Goal: Find specific page/section: Find specific page/section

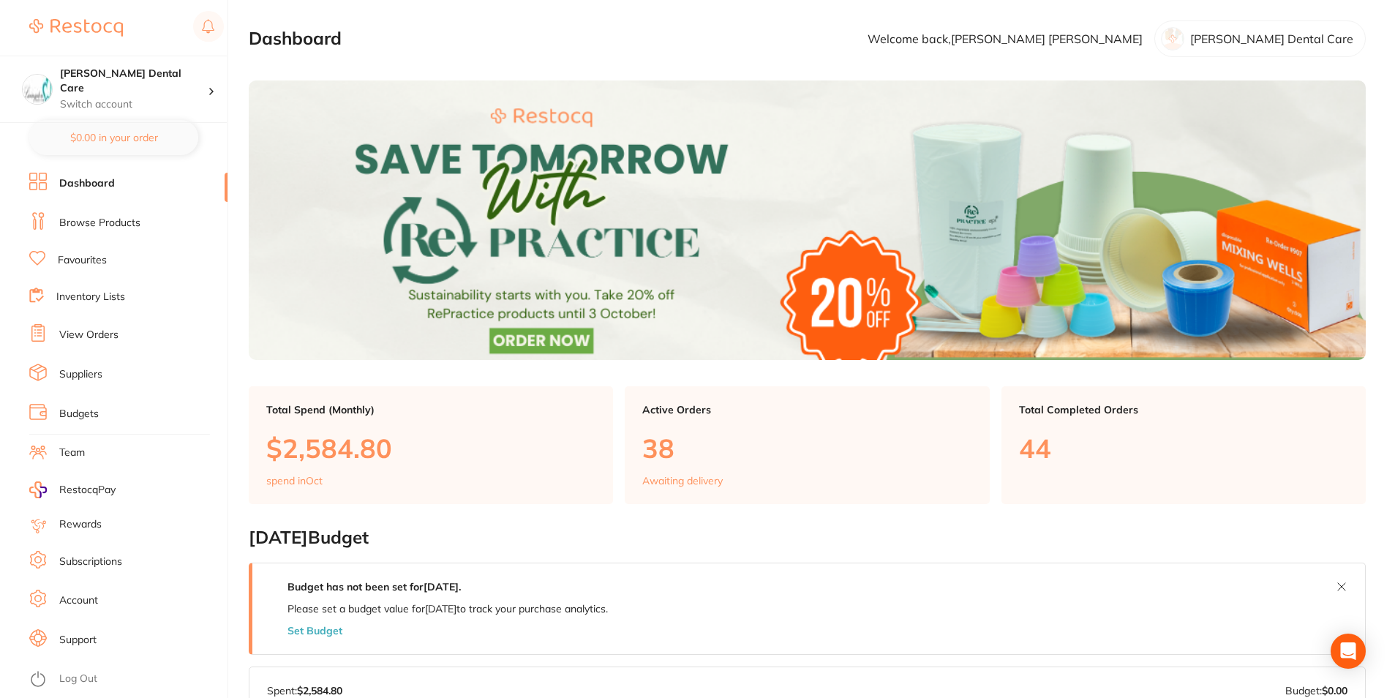
click at [93, 257] on link "Favourites" at bounding box center [82, 260] width 49 height 15
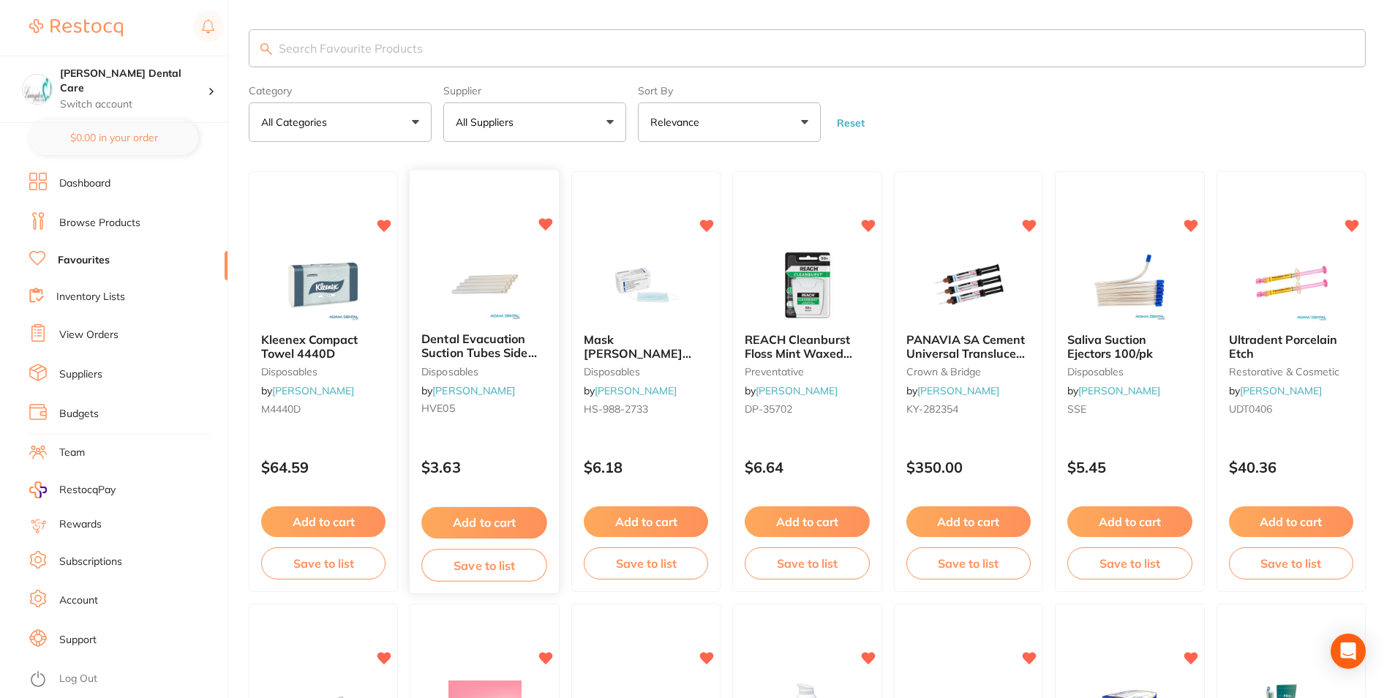
click at [449, 326] on div "Dental Evacuation Suction Tubes Side Vent disposables by [PERSON_NAME] HVE05" at bounding box center [484, 377] width 149 height 112
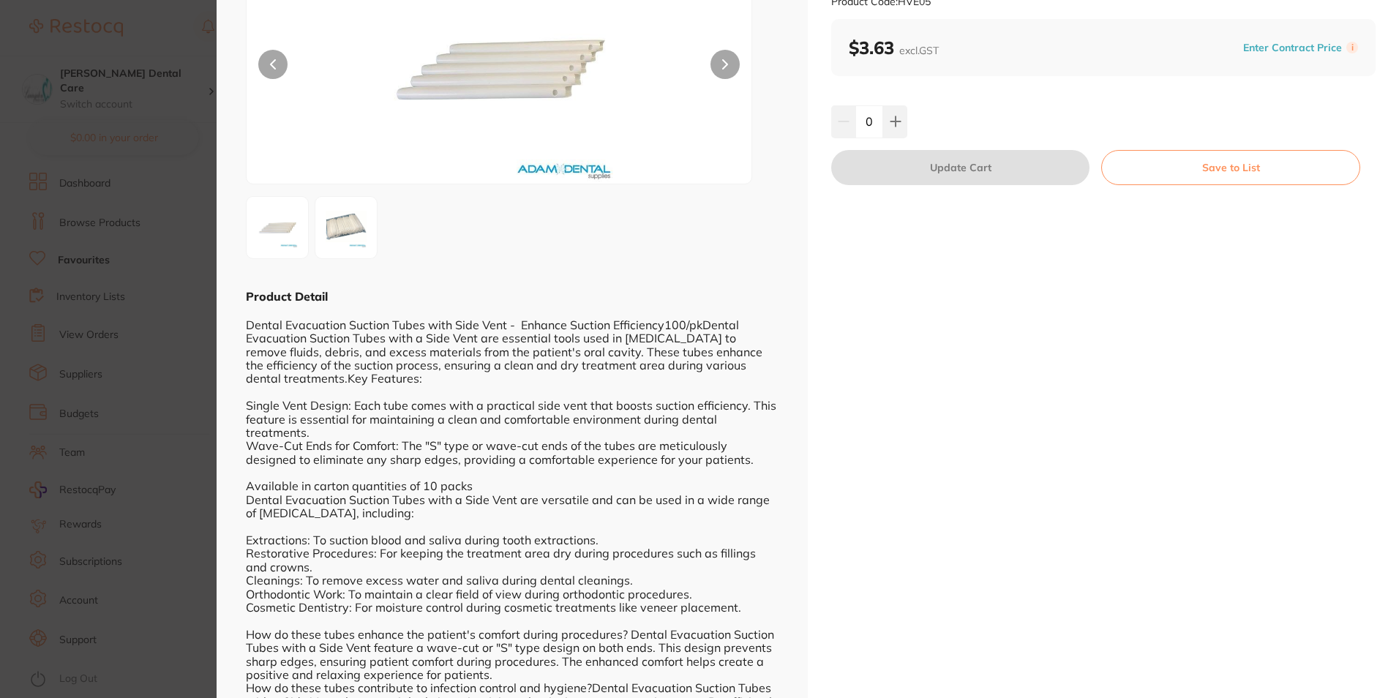
scroll to position [114, 0]
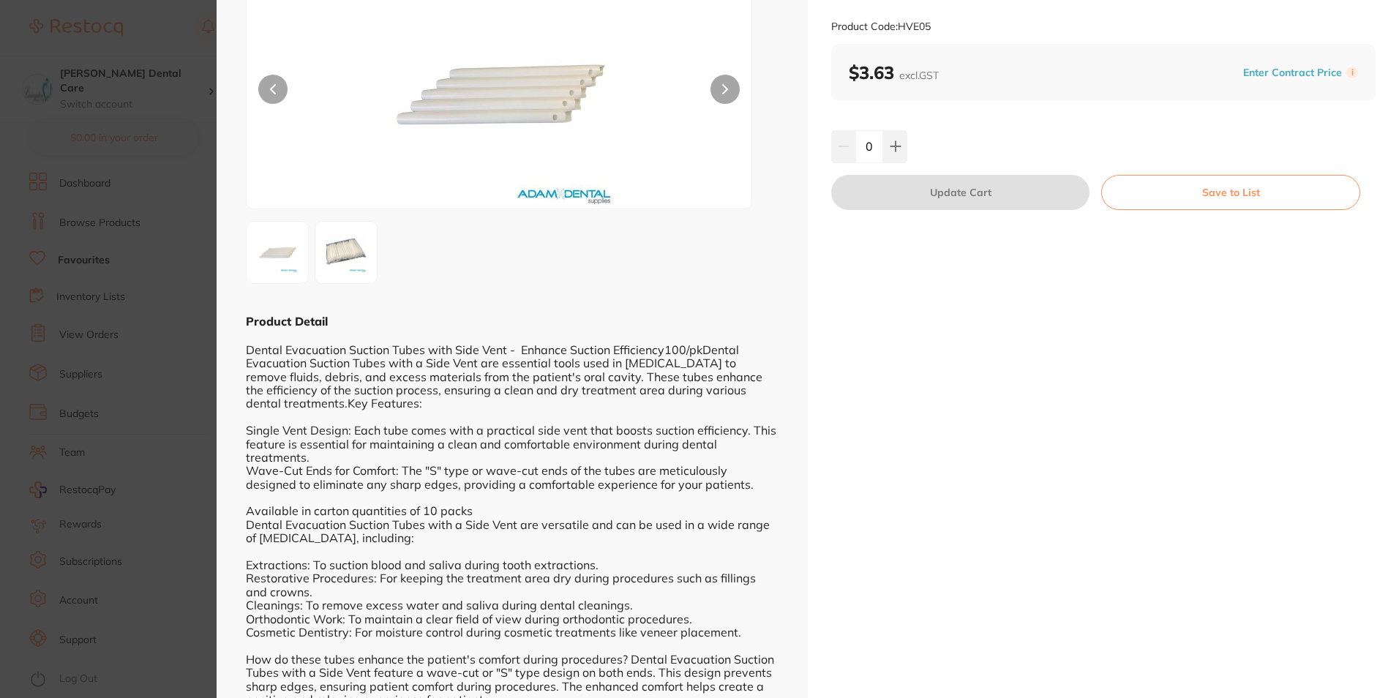
click at [342, 238] on img at bounding box center [346, 252] width 53 height 53
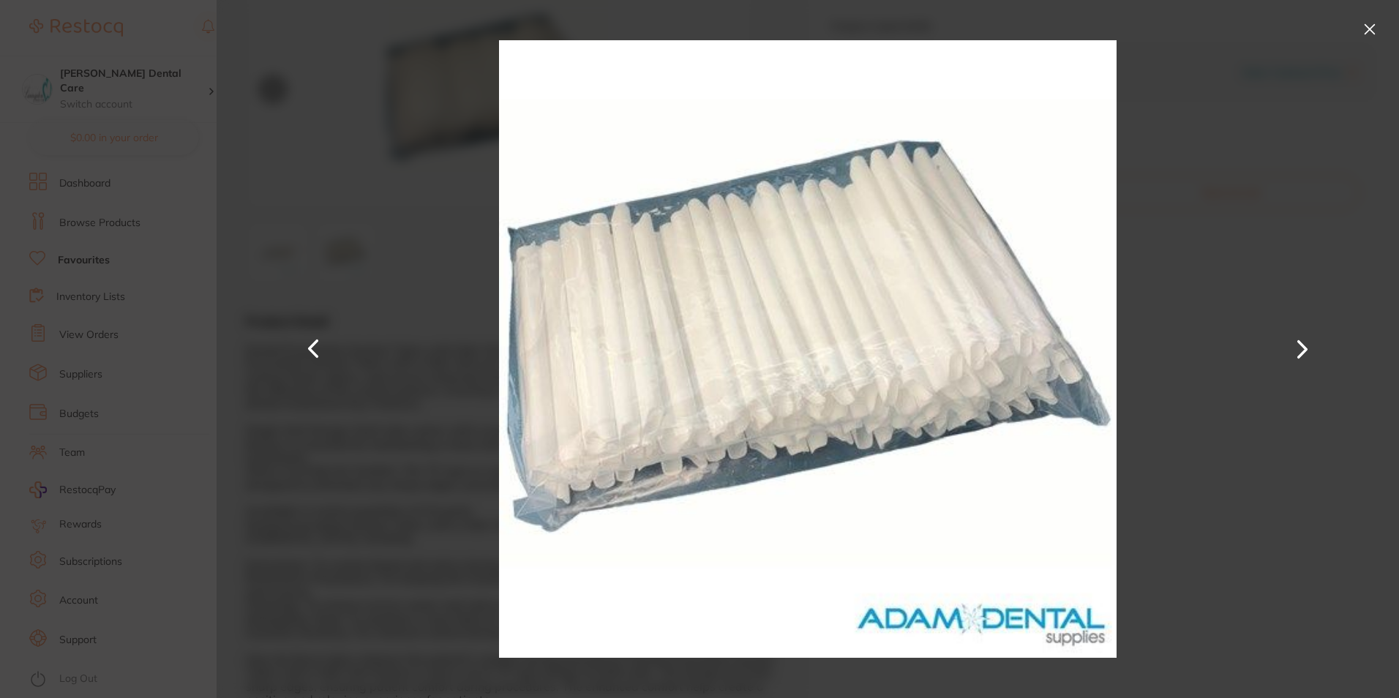
click at [1377, 24] on button at bounding box center [1369, 29] width 23 height 23
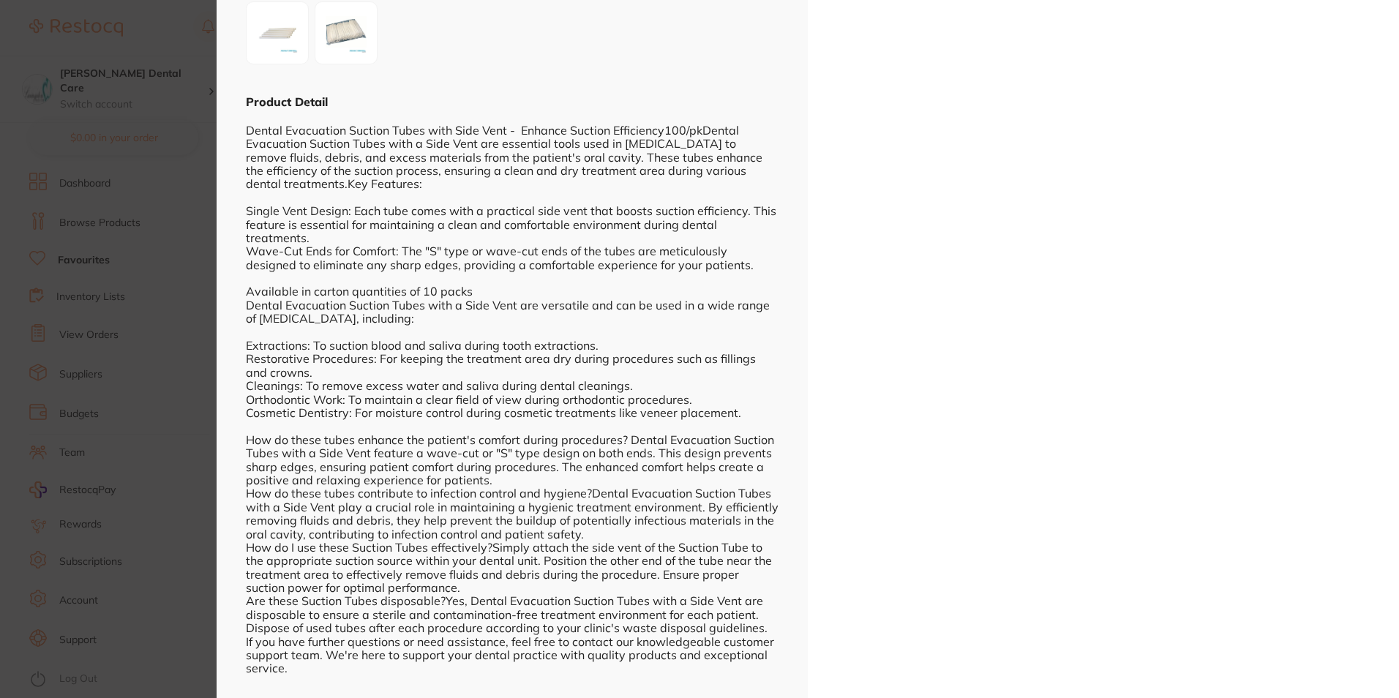
scroll to position [0, 0]
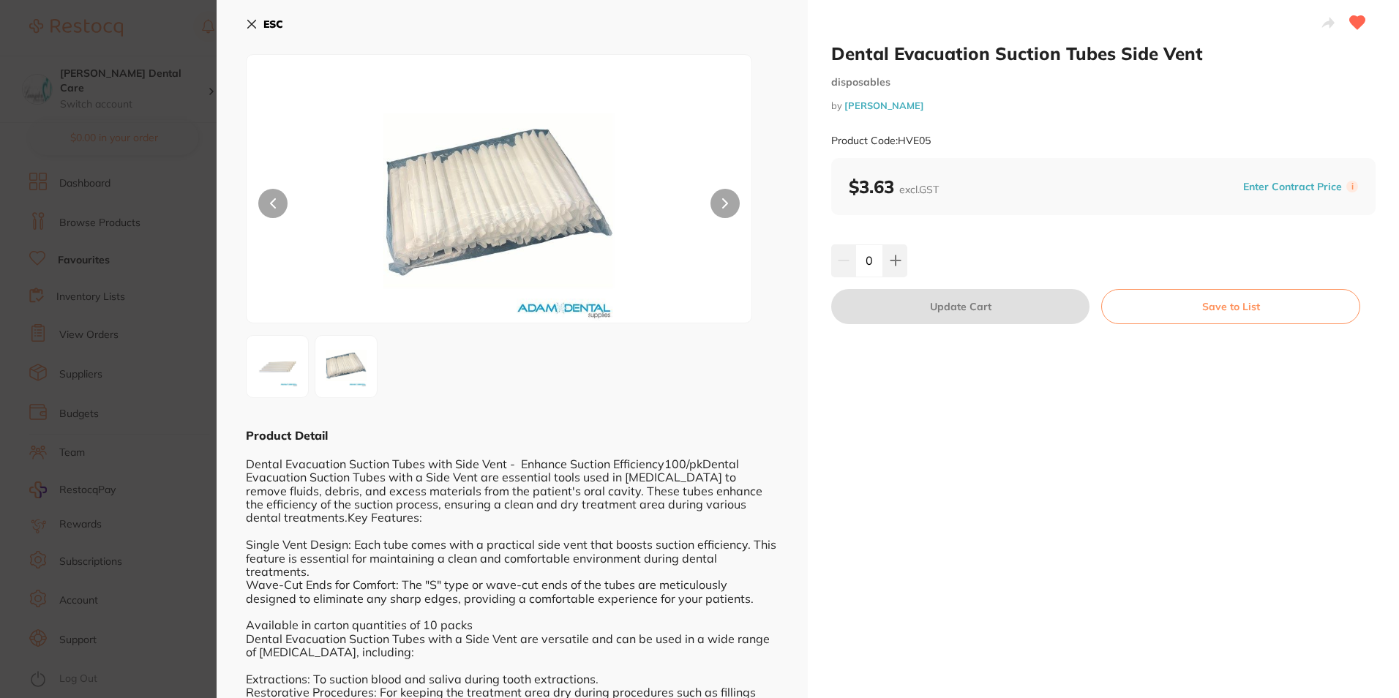
click at [246, 25] on icon at bounding box center [252, 24] width 12 height 12
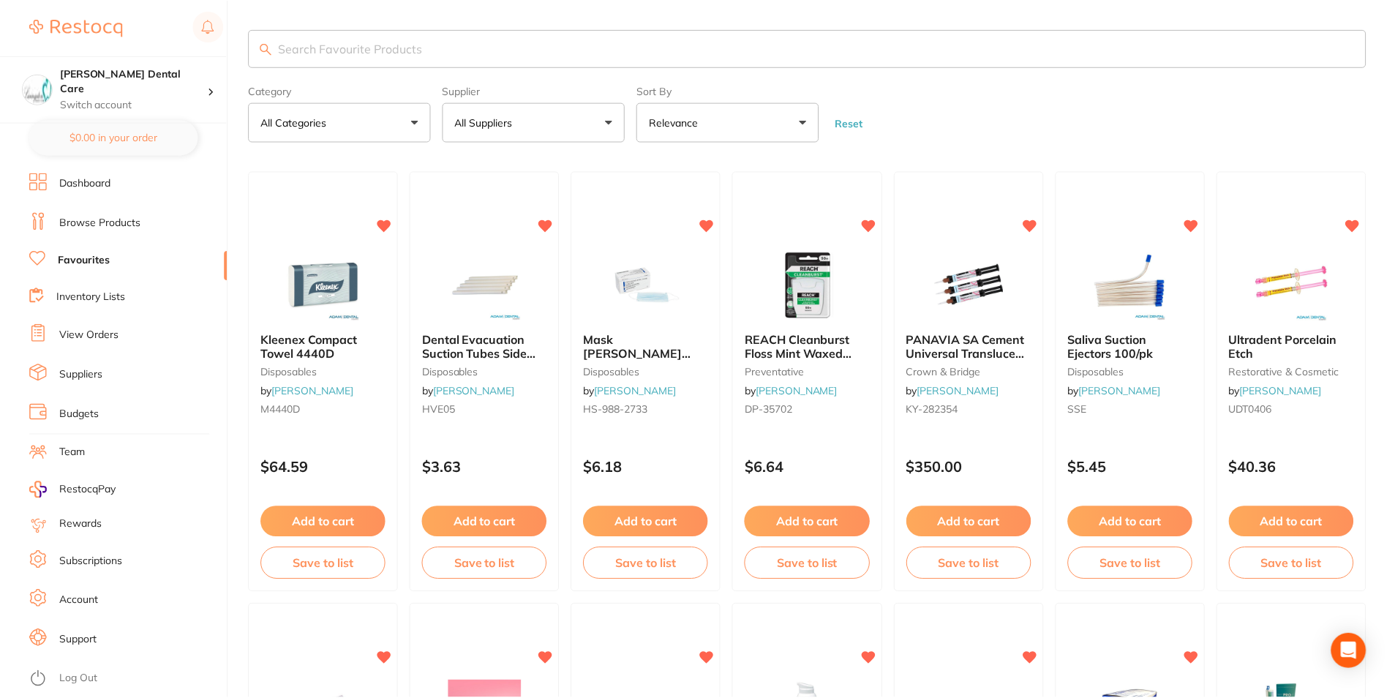
scroll to position [5, 0]
